Goal: Task Accomplishment & Management: Use online tool/utility

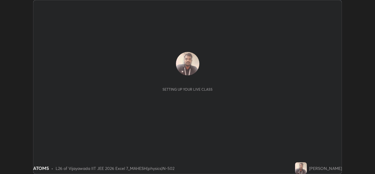
scroll to position [174, 375]
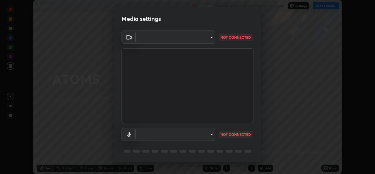
type input "d156d3b777f3542f4a4346722aad6bb7937ae4405c675dc9ff857dfa090fde0c"
type input "default"
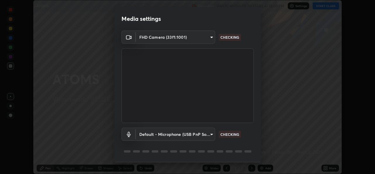
scroll to position [18, 0]
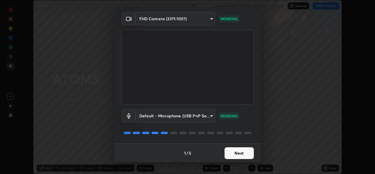
click at [236, 153] on button "Next" at bounding box center [238, 153] width 29 height 12
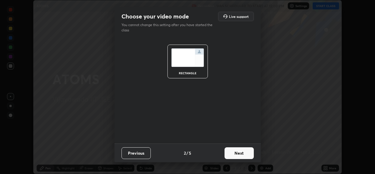
click at [238, 152] on button "Next" at bounding box center [238, 153] width 29 height 12
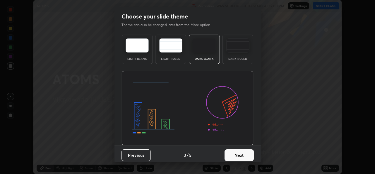
click at [238, 152] on button "Next" at bounding box center [238, 155] width 29 height 12
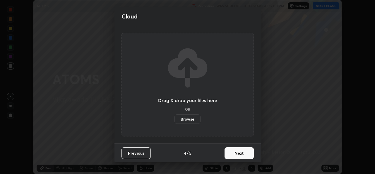
click at [238, 151] on button "Next" at bounding box center [238, 153] width 29 height 12
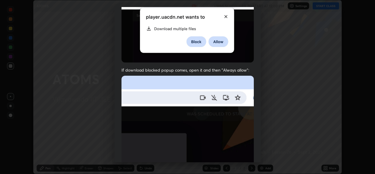
scroll to position [138, 0]
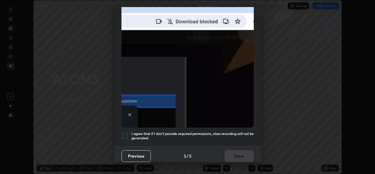
click at [128, 132] on div at bounding box center [124, 135] width 7 height 7
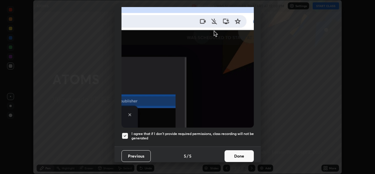
click at [238, 152] on button "Done" at bounding box center [238, 156] width 29 height 12
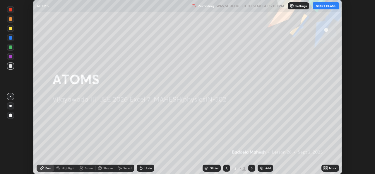
click at [332, 9] on button "START CLASS" at bounding box center [326, 5] width 26 height 7
